Goal: Task Accomplishment & Management: Complete application form

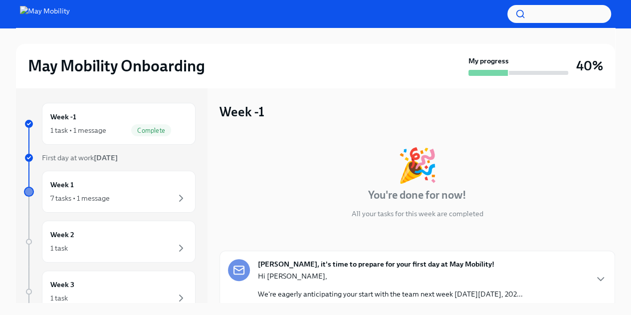
scroll to position [75, 0]
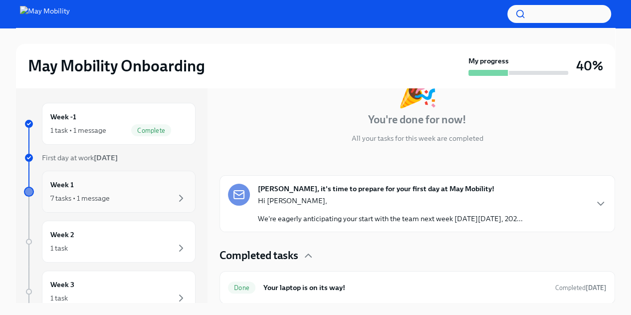
click at [125, 188] on div "Week 1 7 tasks • 1 message" at bounding box center [118, 191] width 137 height 25
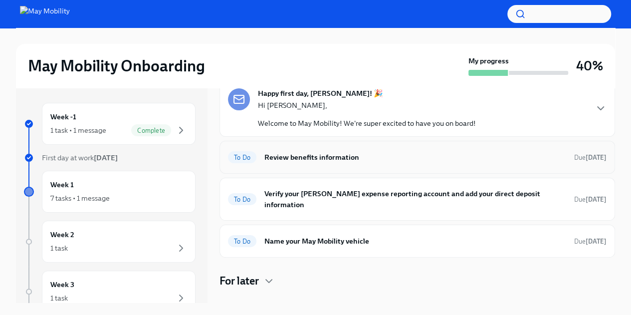
scroll to position [58, 0]
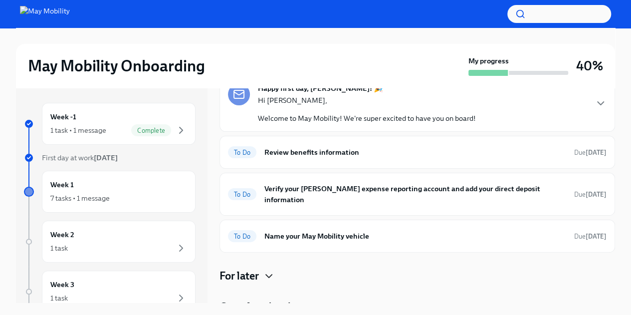
click at [265, 270] on icon "button" at bounding box center [269, 276] width 12 height 12
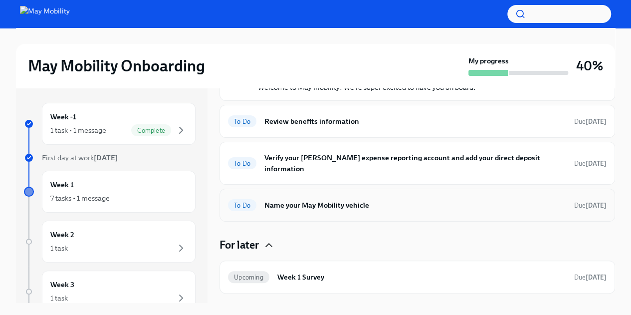
scroll to position [98, 0]
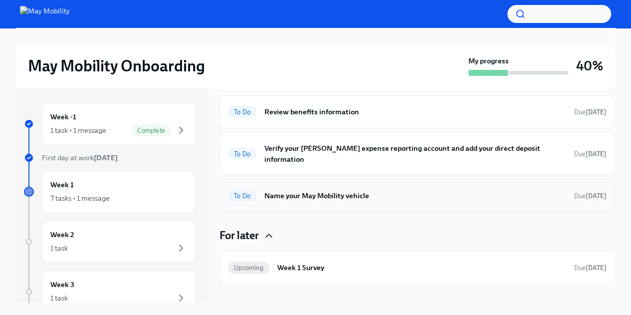
click at [313, 187] on div "To Do Name your May Mobility vehicle Due [DATE]" at bounding box center [417, 195] width 378 height 16
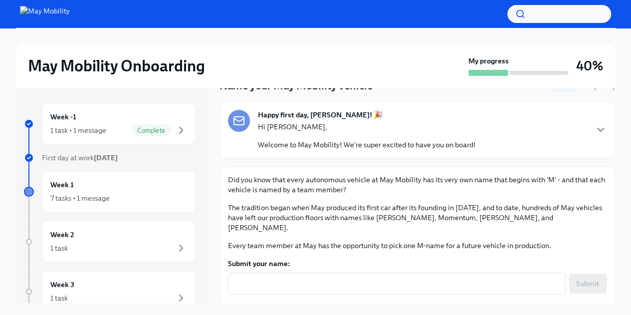
scroll to position [45, 0]
click at [487, 178] on p "Did you know that every autonomous vehicle at May Mobility has its very own nam…" at bounding box center [417, 184] width 378 height 20
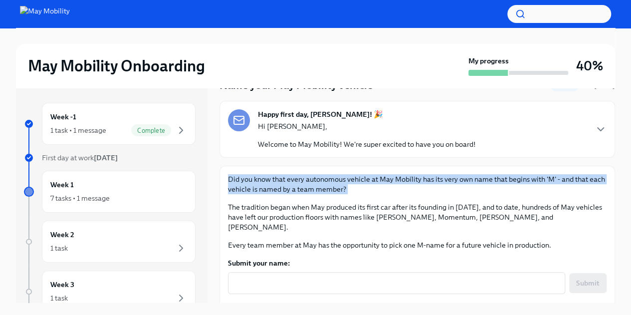
click at [487, 178] on p "Did you know that every autonomous vehicle at May Mobility has its very own nam…" at bounding box center [417, 184] width 378 height 20
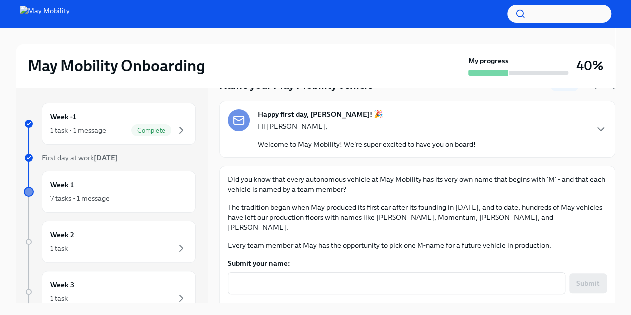
click at [428, 211] on p "The tradition began when May produced its first car after its founding in [DATE…" at bounding box center [417, 217] width 378 height 30
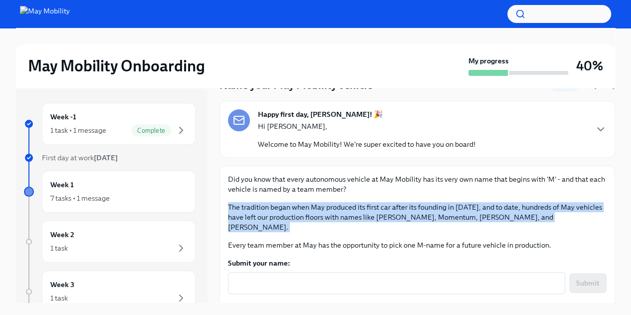
click at [428, 211] on p "The tradition began when May produced its first car after its founding in [DATE…" at bounding box center [417, 217] width 378 height 30
click at [417, 209] on p "The tradition began when May produced its first car after its founding in [DATE…" at bounding box center [417, 217] width 378 height 30
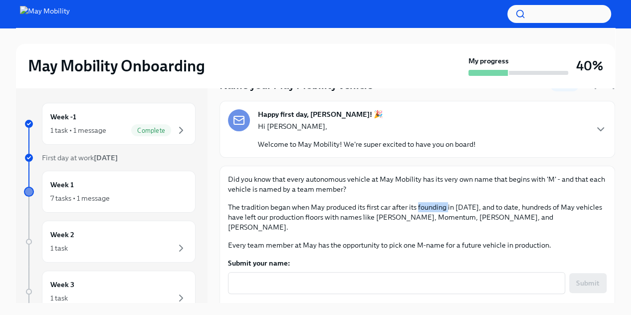
click at [417, 209] on p "The tradition began when May produced its first car after its founding in [DATE…" at bounding box center [417, 217] width 378 height 30
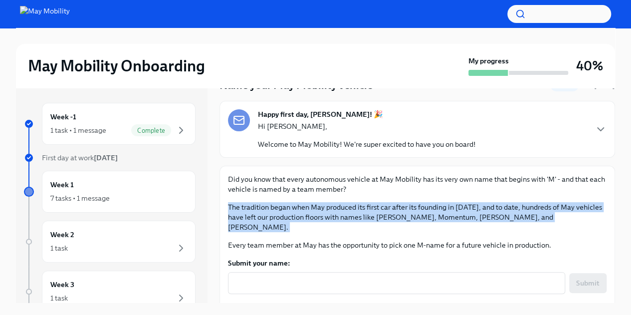
click at [417, 209] on p "The tradition began when May produced its first car after its founding in [DATE…" at bounding box center [417, 217] width 378 height 30
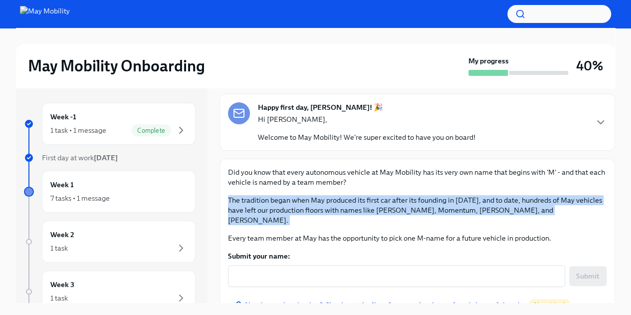
scroll to position [61, 0]
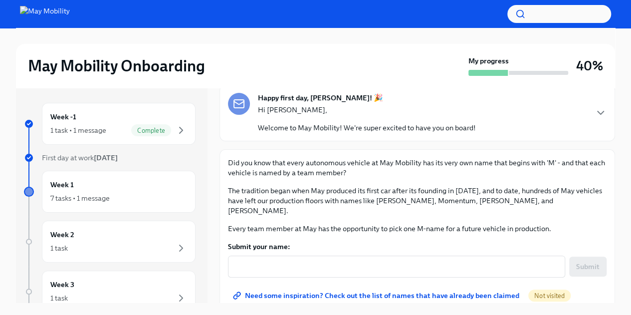
click at [368, 223] on p "Every team member at May has the opportunity to pick one M-name for a future ve…" at bounding box center [417, 228] width 378 height 10
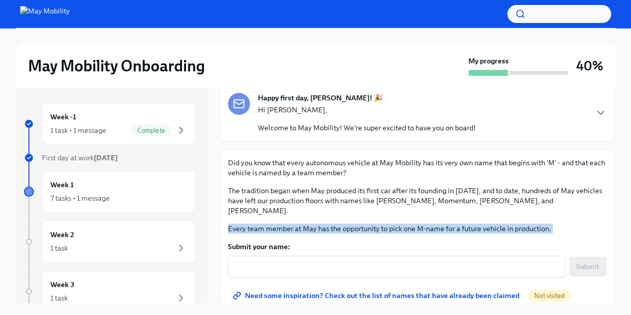
click at [368, 223] on p "Every team member at May has the opportunity to pick one M-name for a future ve…" at bounding box center [417, 228] width 378 height 10
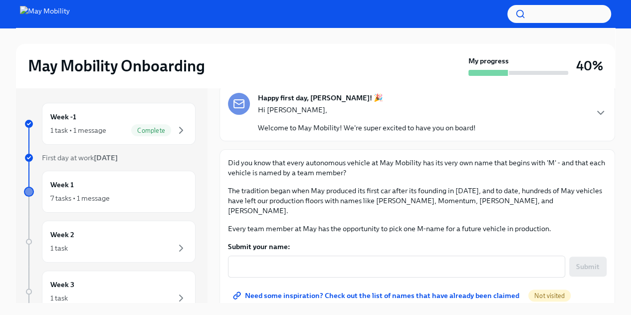
click at [386, 198] on p "The tradition began when May produced its first car after its founding in [DATE…" at bounding box center [417, 200] width 378 height 30
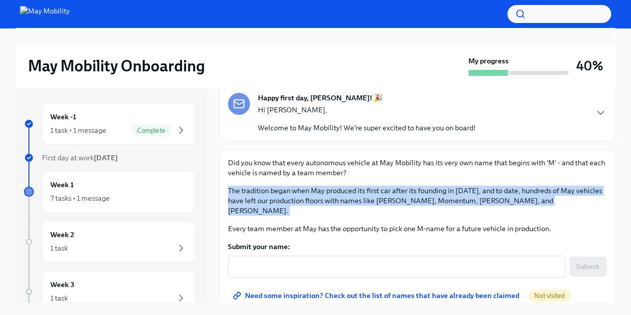
click at [386, 198] on p "The tradition began when May produced its first car after its founding in [DATE…" at bounding box center [417, 200] width 378 height 30
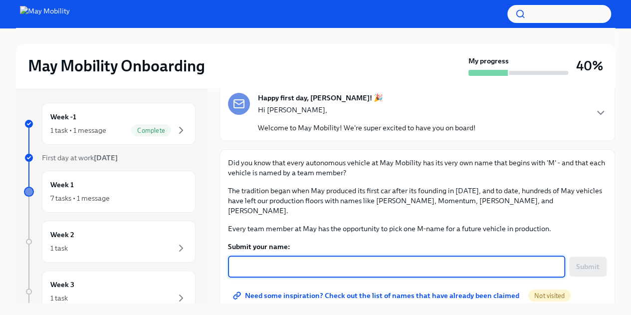
click at [326, 260] on textarea "Submit your name:" at bounding box center [396, 266] width 325 height 12
click at [376, 184] on div "Did you know that every autonomous vehicle at May Mobility has its very own nam…" at bounding box center [417, 196] width 378 height 76
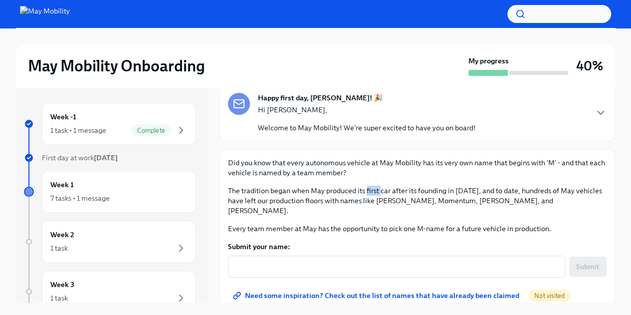
click at [376, 184] on div "Did you know that every autonomous vehicle at May Mobility has its very own nam…" at bounding box center [417, 196] width 378 height 76
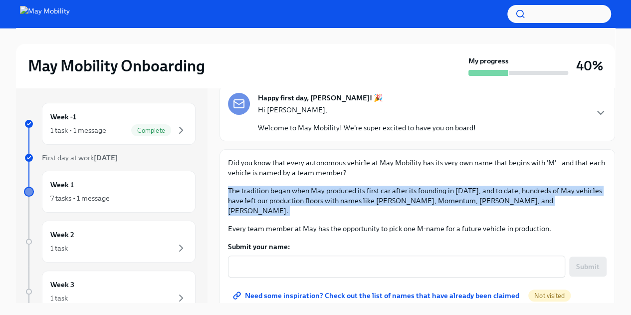
click at [376, 184] on div "Did you know that every autonomous vehicle at May Mobility has its very own nam…" at bounding box center [417, 196] width 378 height 76
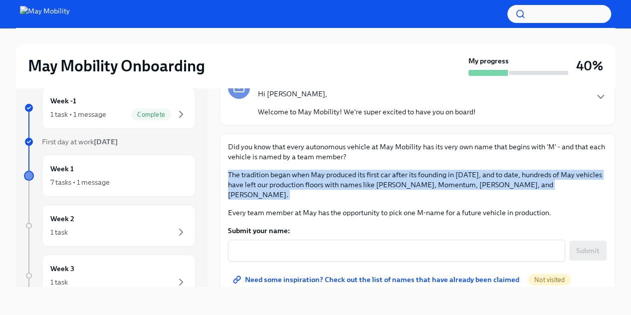
click at [309, 274] on span "Need some inspiration? Check out the list of names that have already been claim…" at bounding box center [377, 279] width 284 height 10
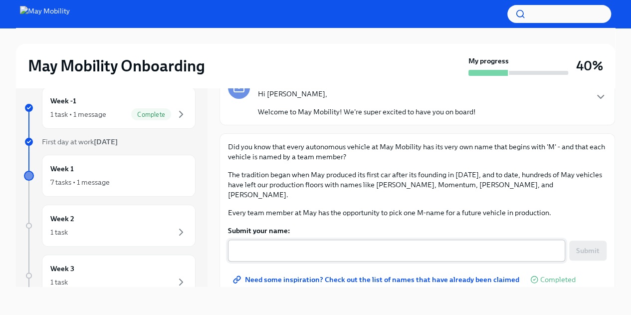
click at [356, 244] on textarea "Submit your name:" at bounding box center [396, 250] width 325 height 12
click at [337, 274] on span "Need some inspiration? Check out the list of names that have already been claim…" at bounding box center [377, 279] width 284 height 10
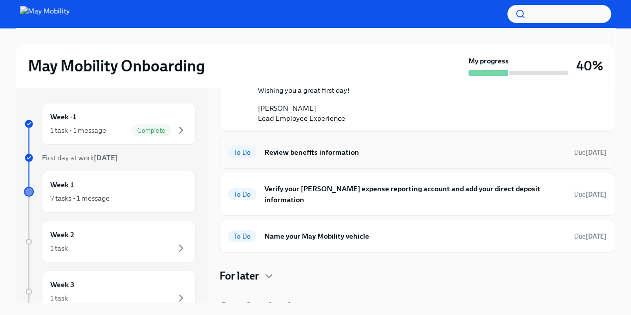
click at [332, 155] on h6 "Review benefits information" at bounding box center [415, 152] width 302 height 11
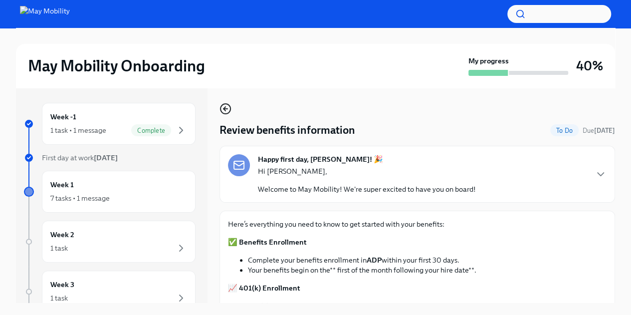
click at [227, 110] on icon "button" at bounding box center [225, 109] width 12 height 12
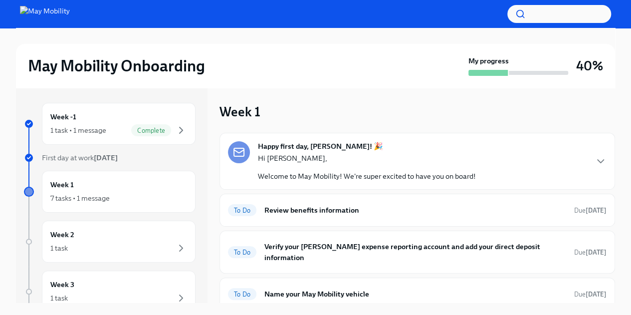
click at [327, 169] on div "Hi Helena, Welcome to May Mobility! We're super excited to have you on board!" at bounding box center [367, 167] width 218 height 28
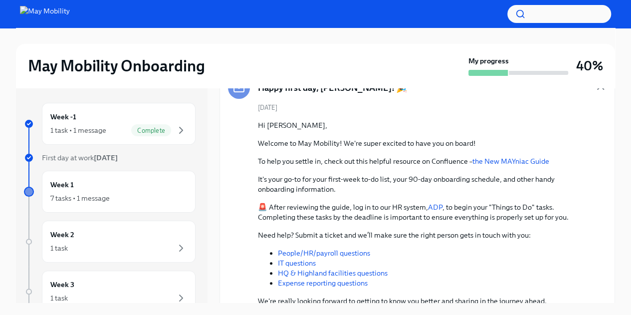
scroll to position [65, 0]
click at [526, 159] on link "the New MAYniac Guide" at bounding box center [510, 160] width 77 height 9
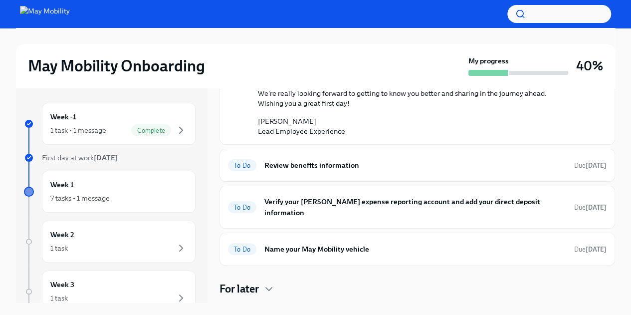
scroll to position [273, 0]
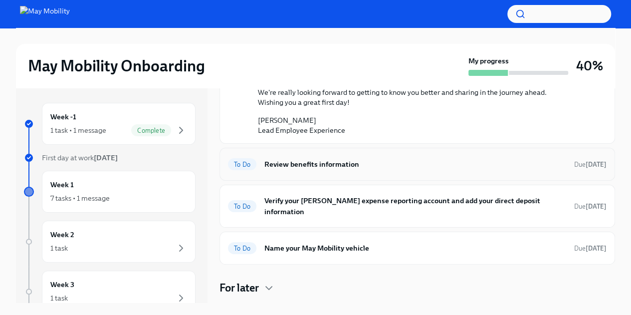
click at [368, 160] on h6 "Review benefits information" at bounding box center [415, 164] width 302 height 11
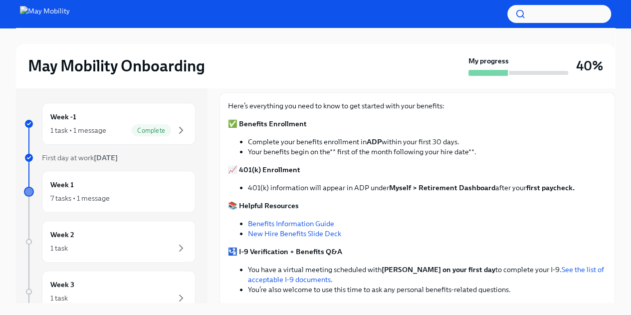
scroll to position [119, 0]
click at [301, 235] on link "New Hire Benefits Slide Deck" at bounding box center [294, 232] width 93 height 9
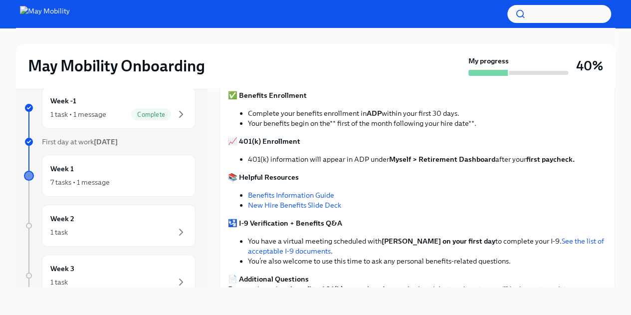
scroll to position [127, 0]
